Goal: Navigation & Orientation: Find specific page/section

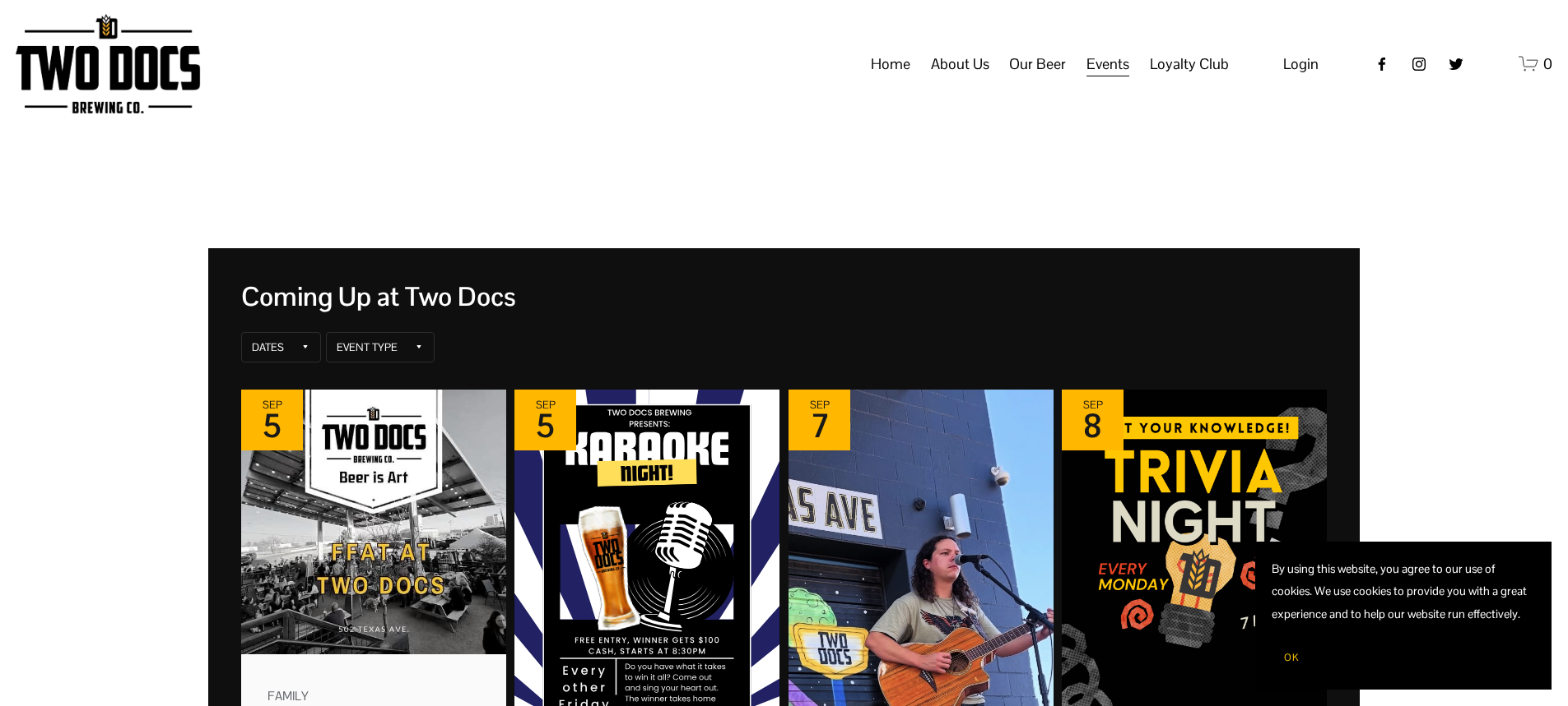
click at [1282, 658] on button "OK" at bounding box center [1291, 658] width 39 height 31
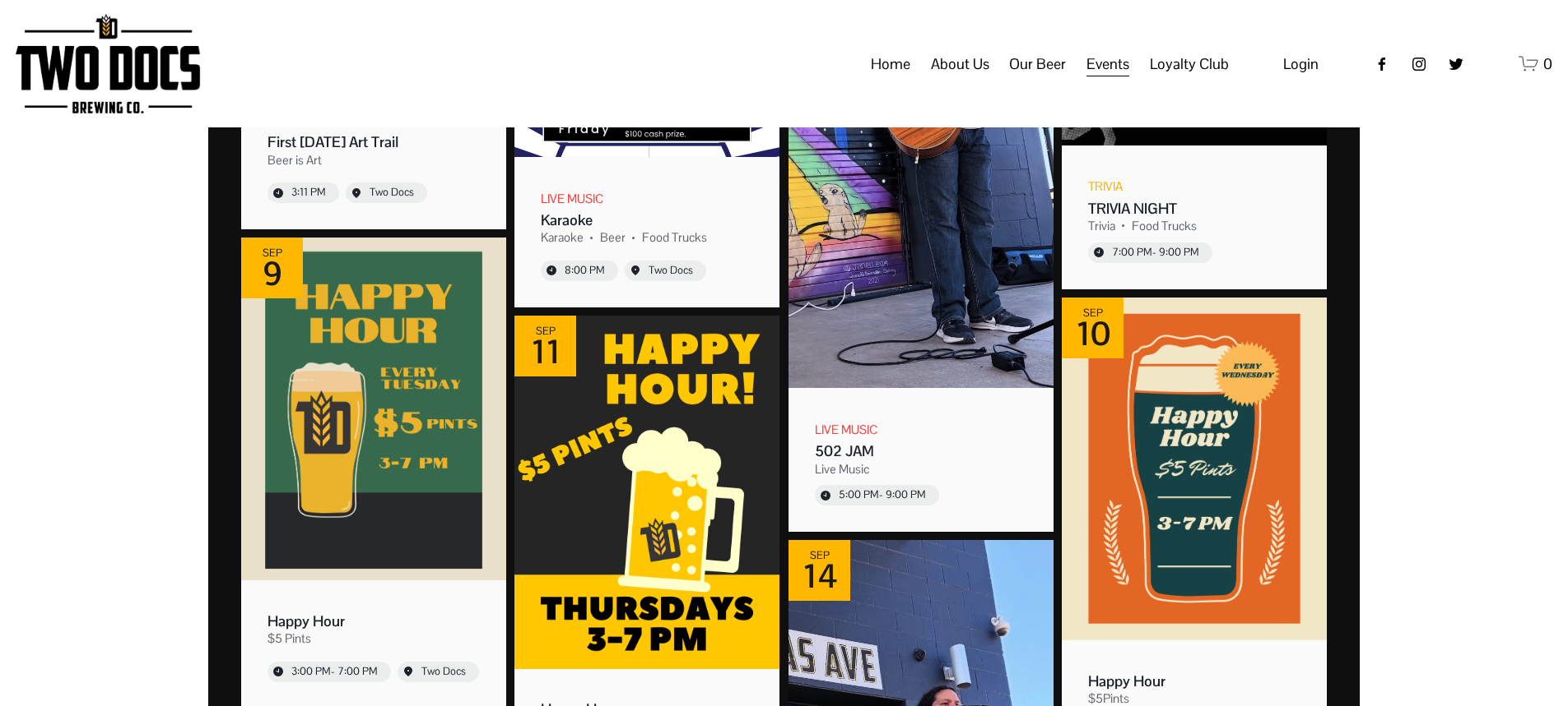
scroll to position [82, 0]
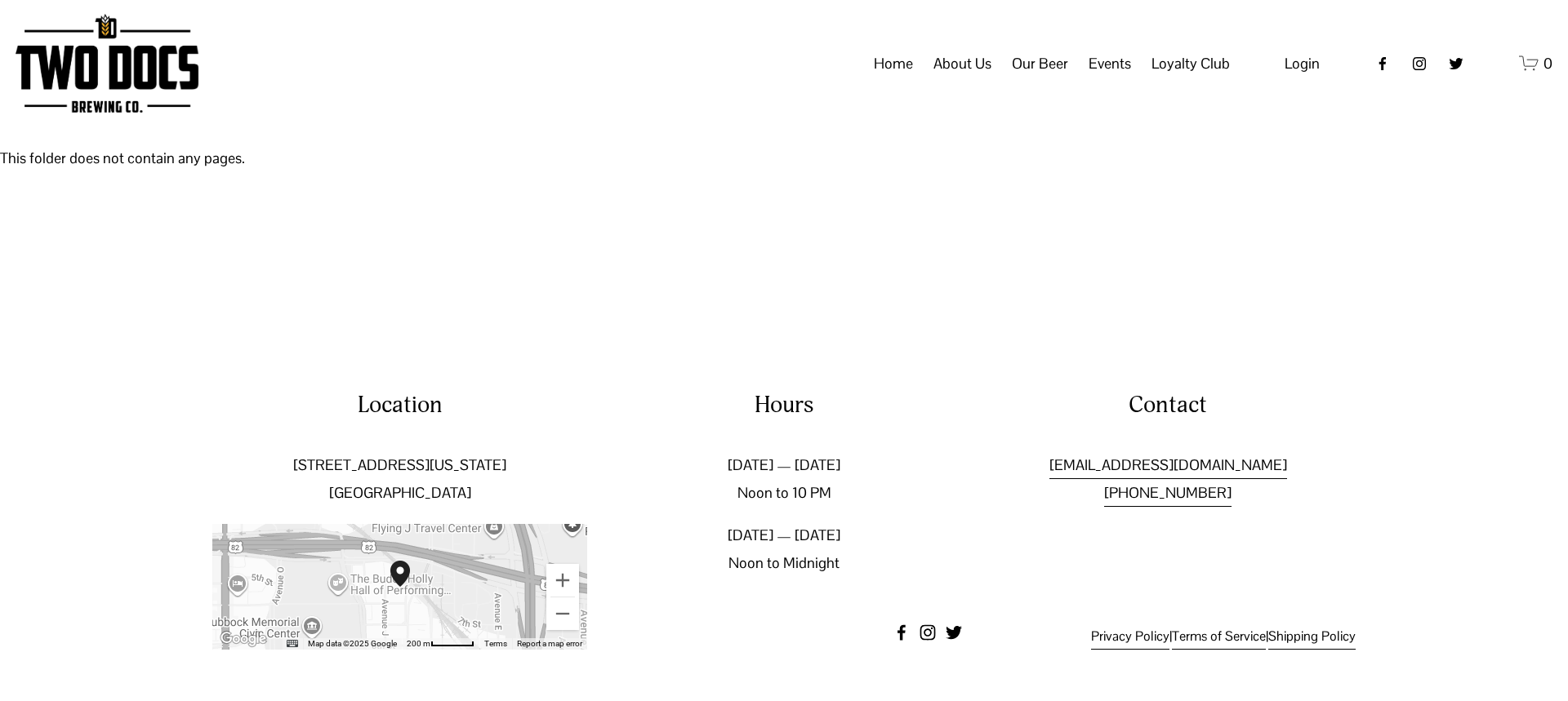
click at [1112, 62] on div "Home About Us Our Mission" at bounding box center [622, 62] width 1214 height 98
click at [1107, 78] on span "Events" at bounding box center [1110, 63] width 43 height 28
click at [1054, 78] on span "Our Beer" at bounding box center [1040, 63] width 56 height 28
click at [0, 0] on span "Taproom Menu" at bounding box center [0, 0] width 0 height 0
